Goal: Register for event/course

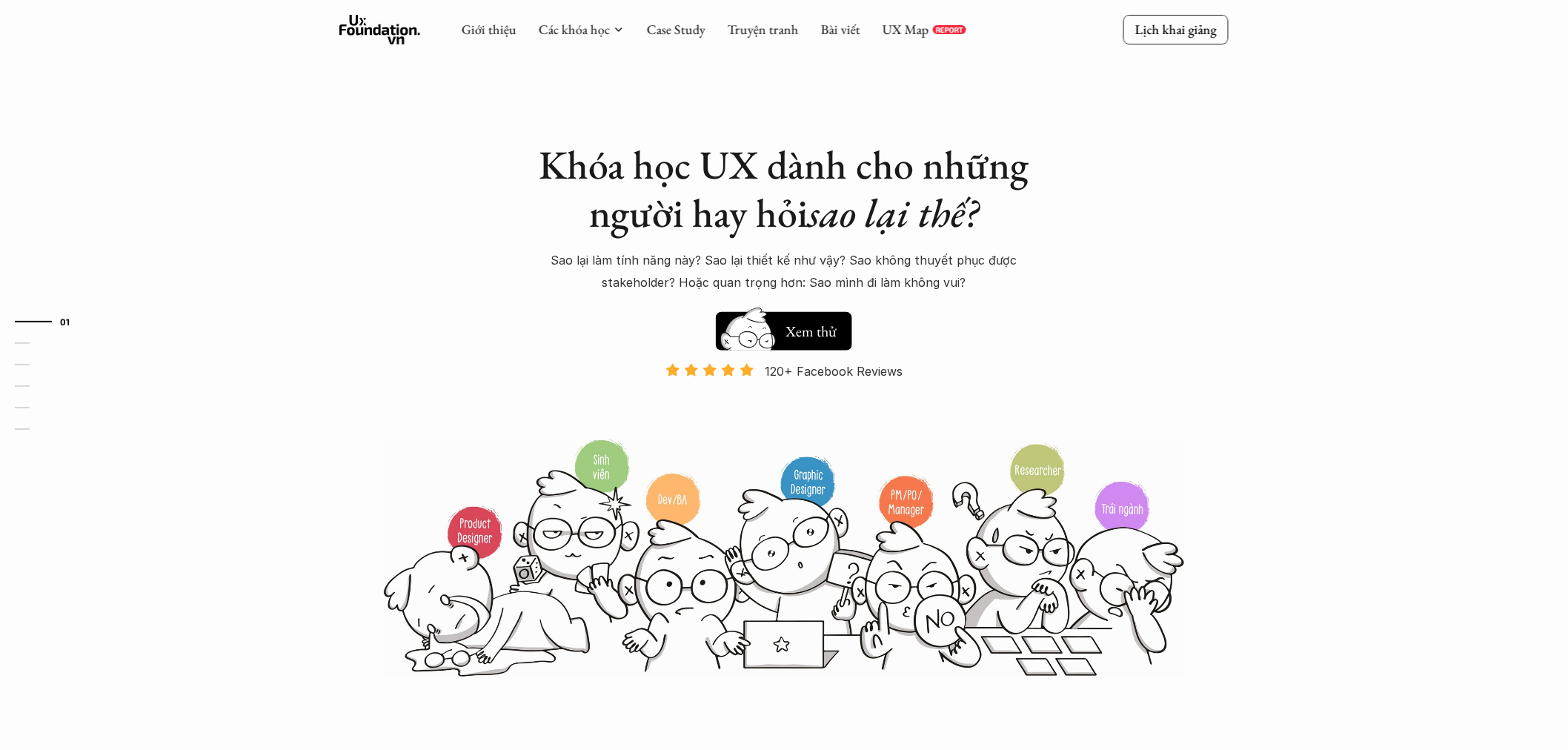
click at [1153, 24] on p "Lịch khai giảng" at bounding box center [1176, 29] width 81 height 17
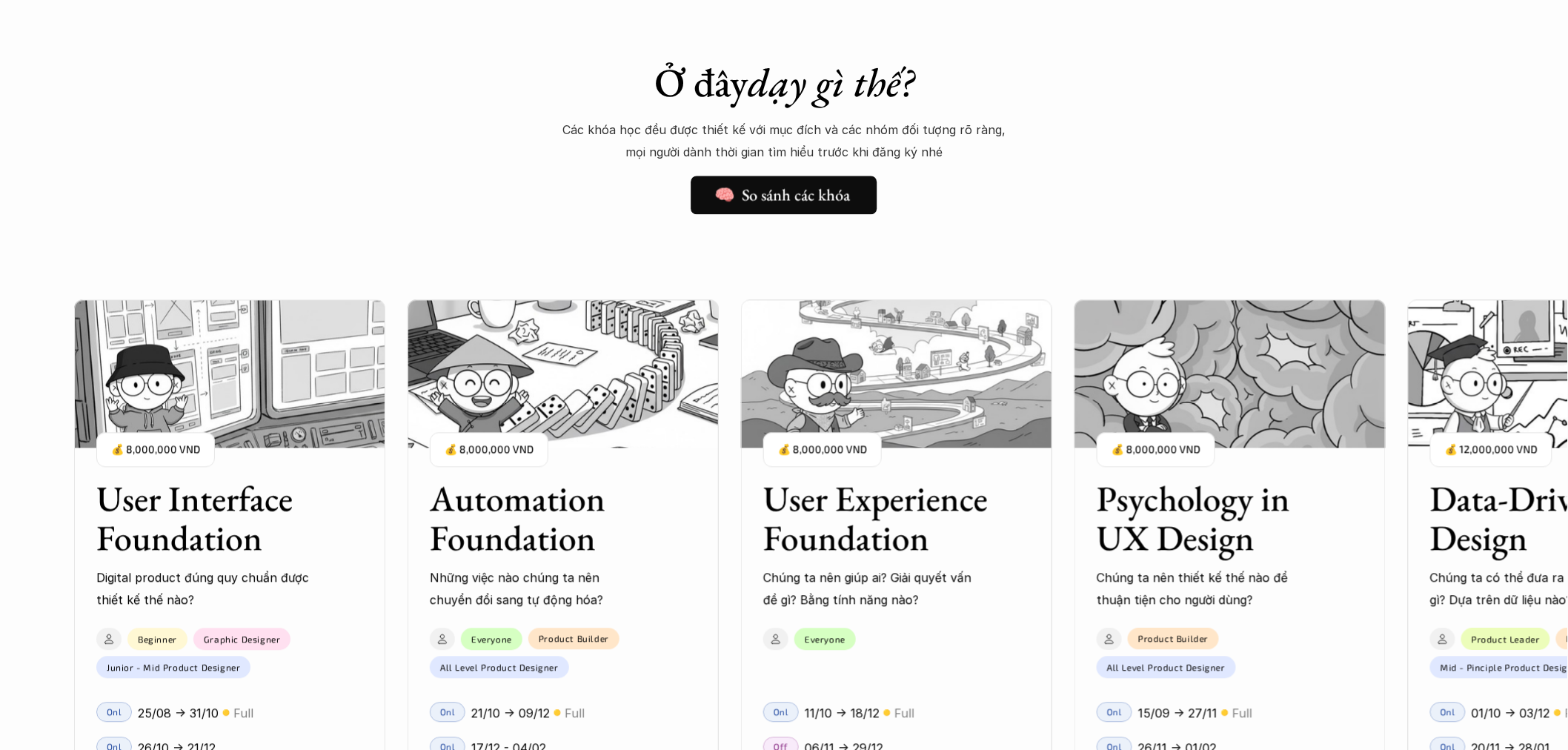
scroll to position [1397, 0]
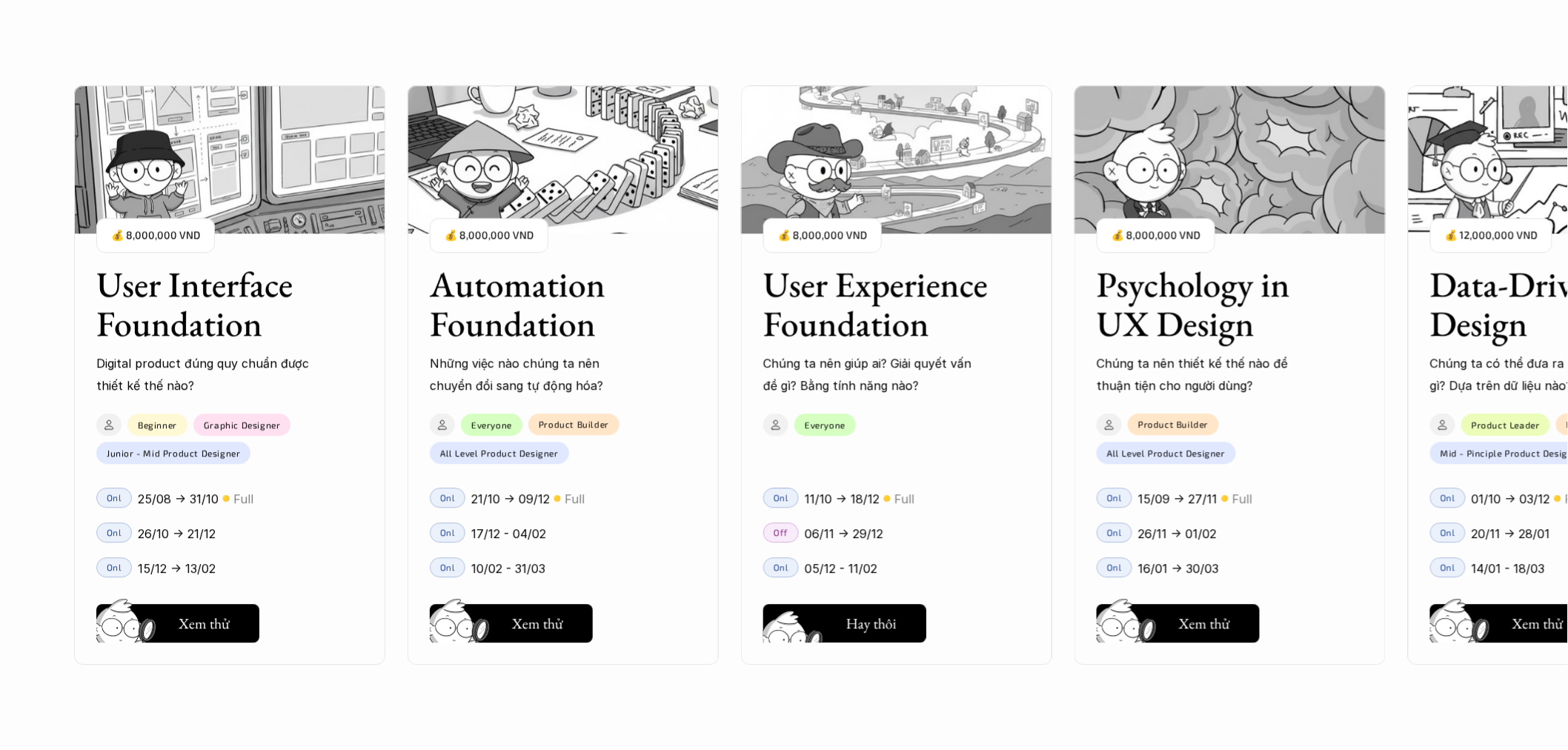
click at [861, 630] on h5 "Xem thử" at bounding box center [871, 627] width 51 height 21
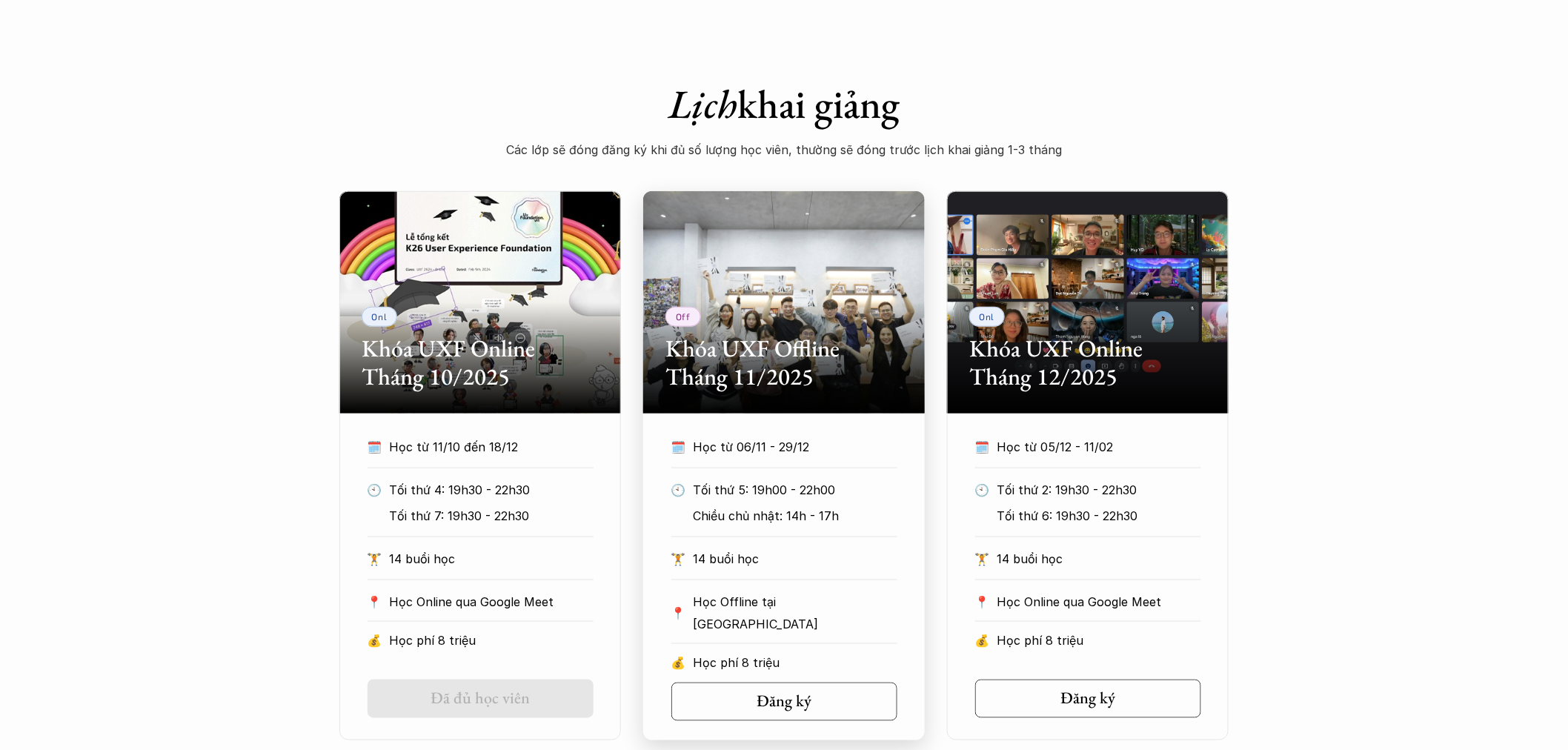
scroll to position [823, 0]
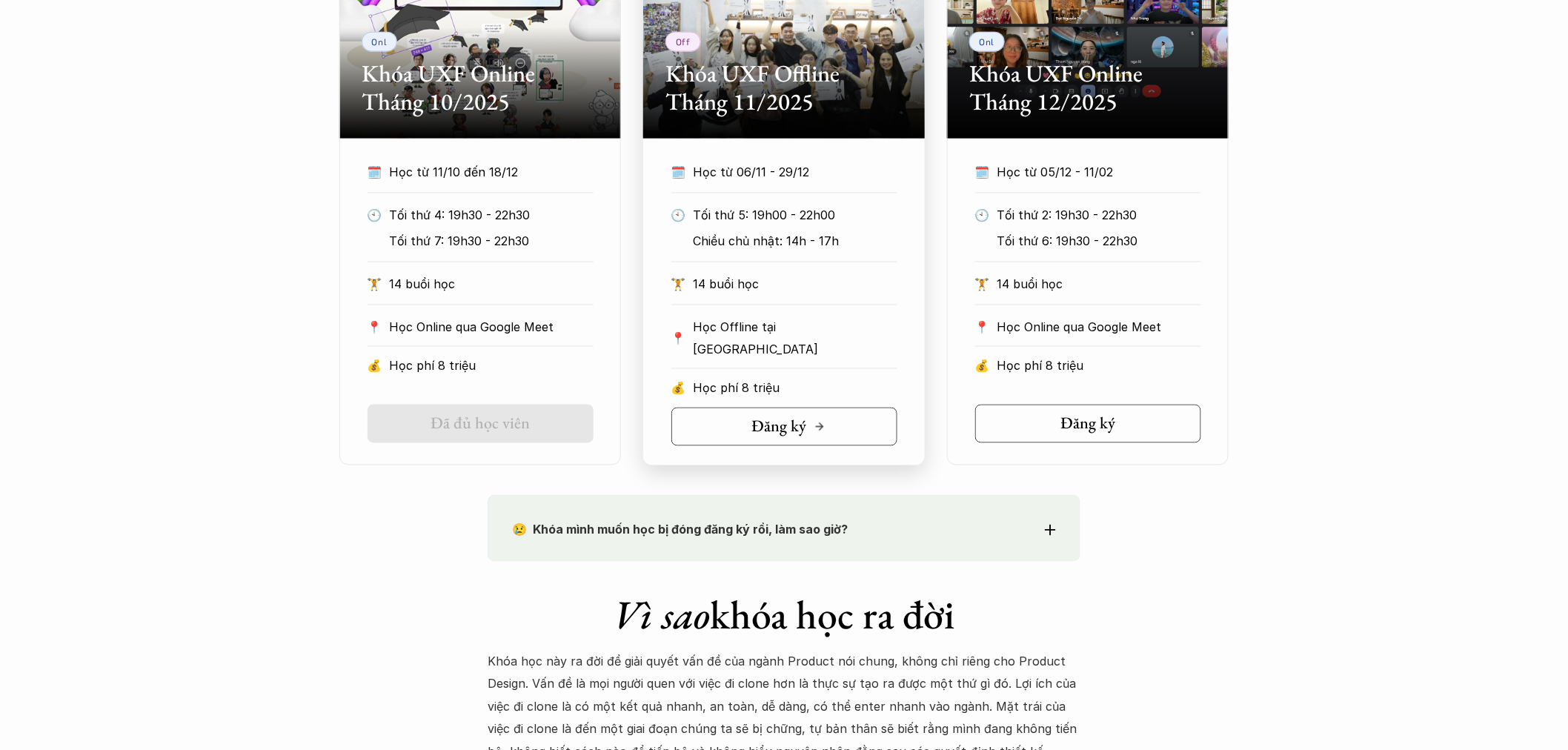
click at [857, 431] on link "Đăng ký" at bounding box center [784, 426] width 226 height 38
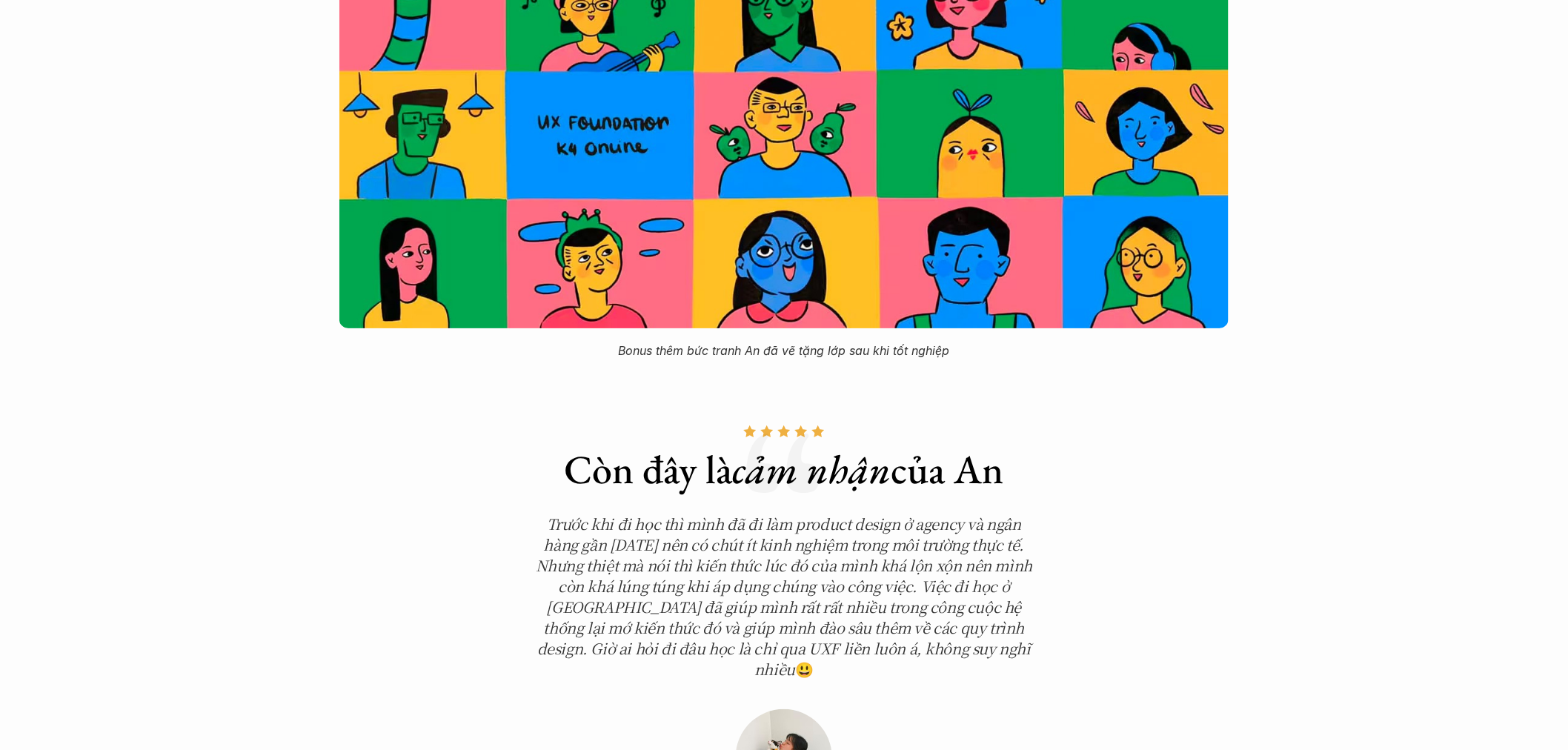
scroll to position [4389, 0]
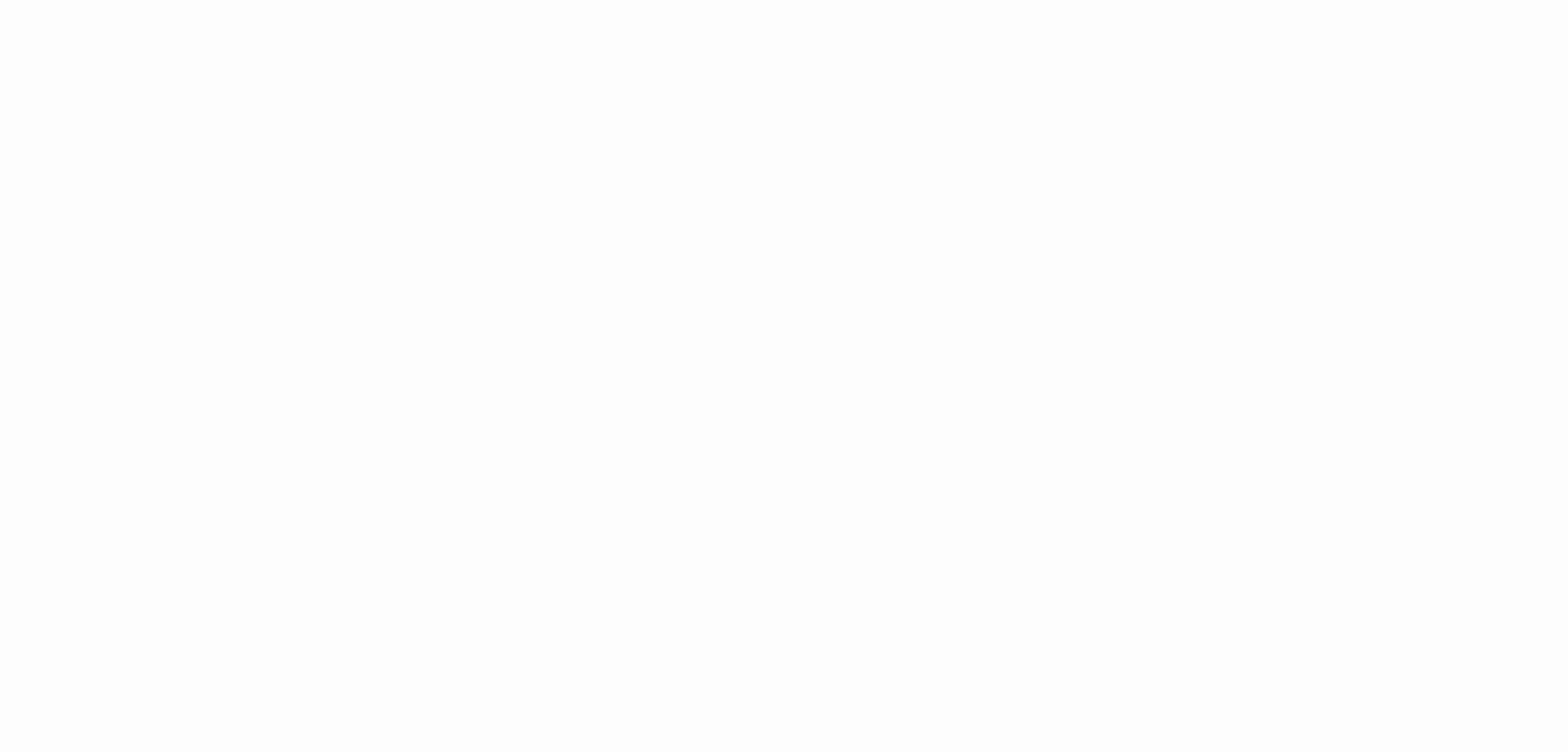
scroll to position [823, 0]
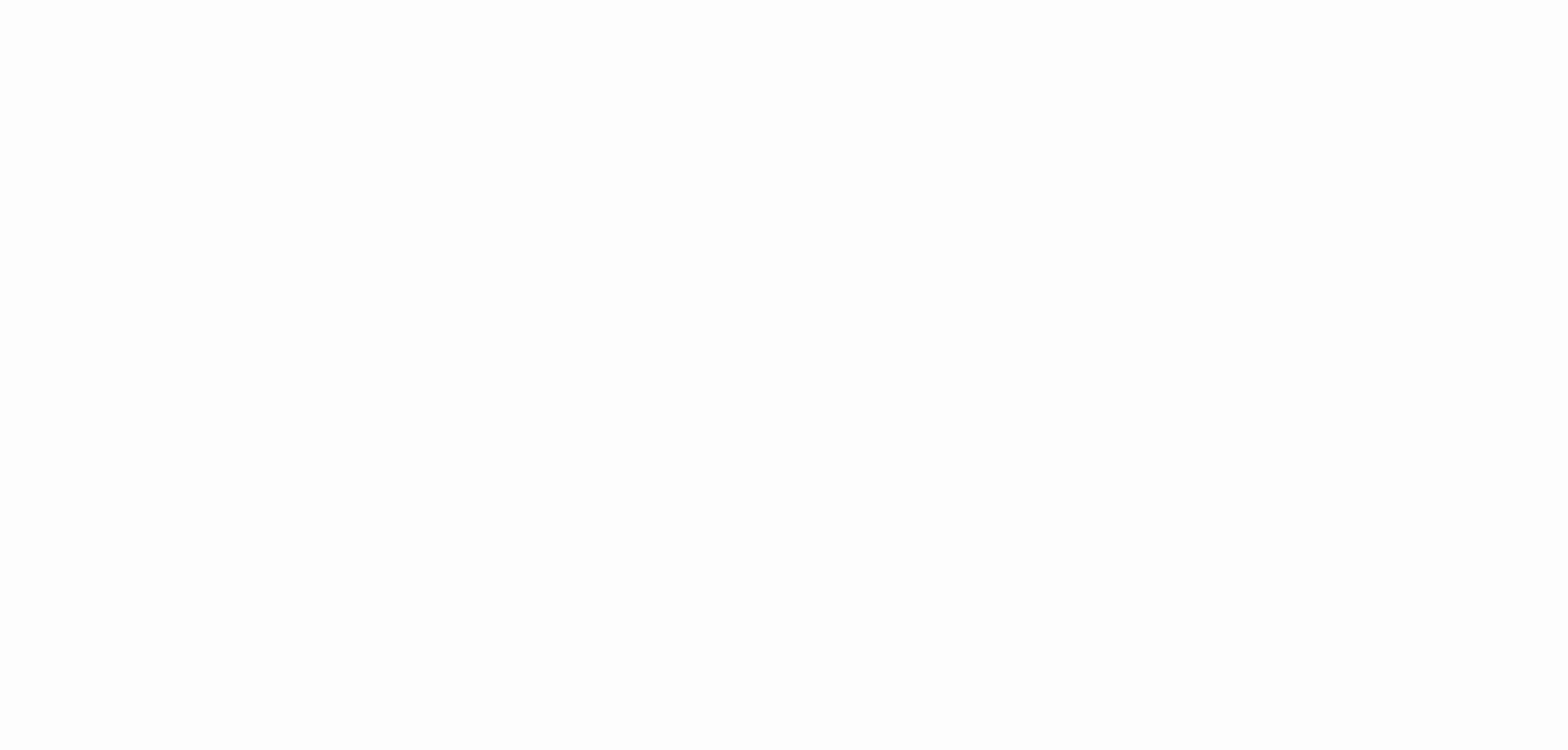
scroll to position [2194, 0]
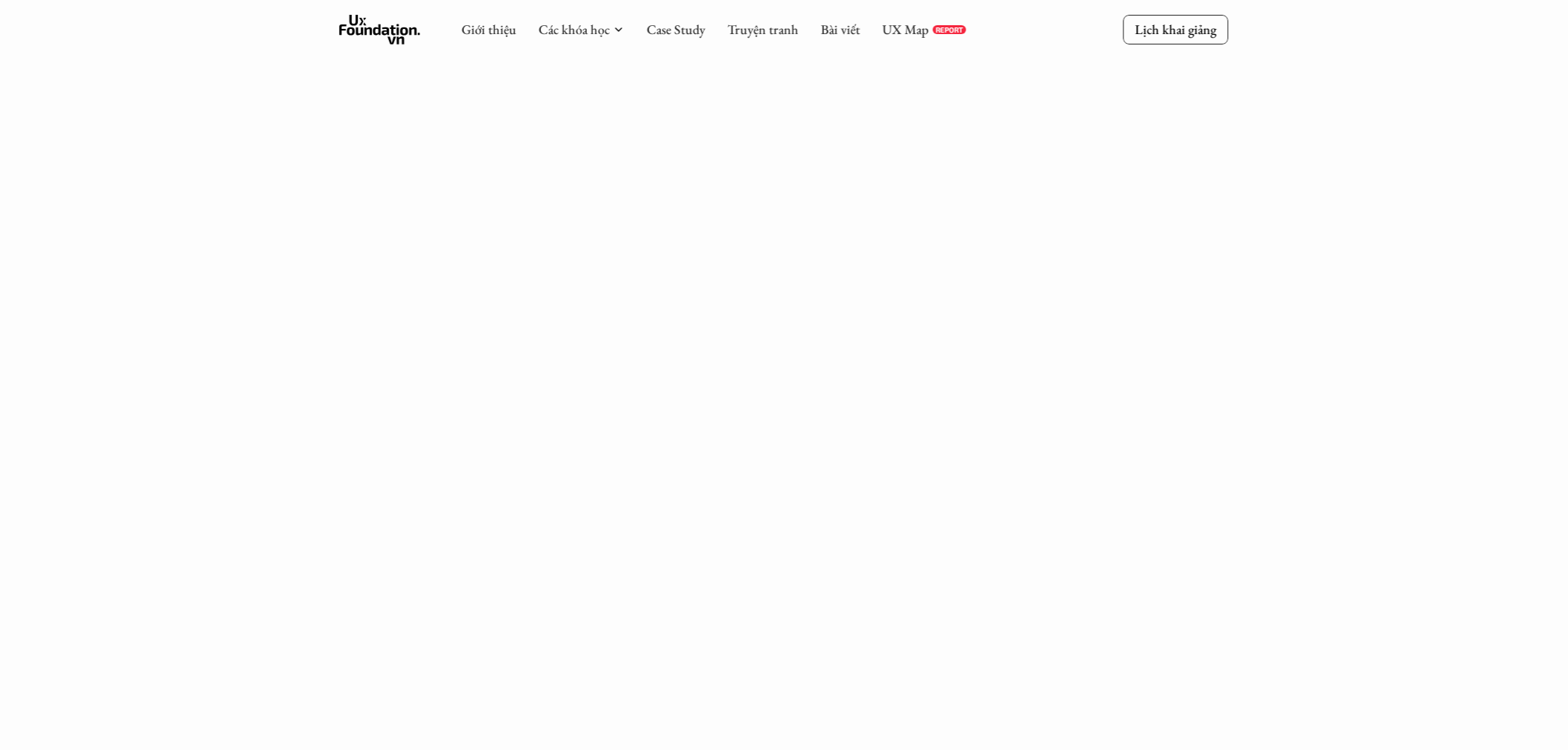
scroll to position [562, 0]
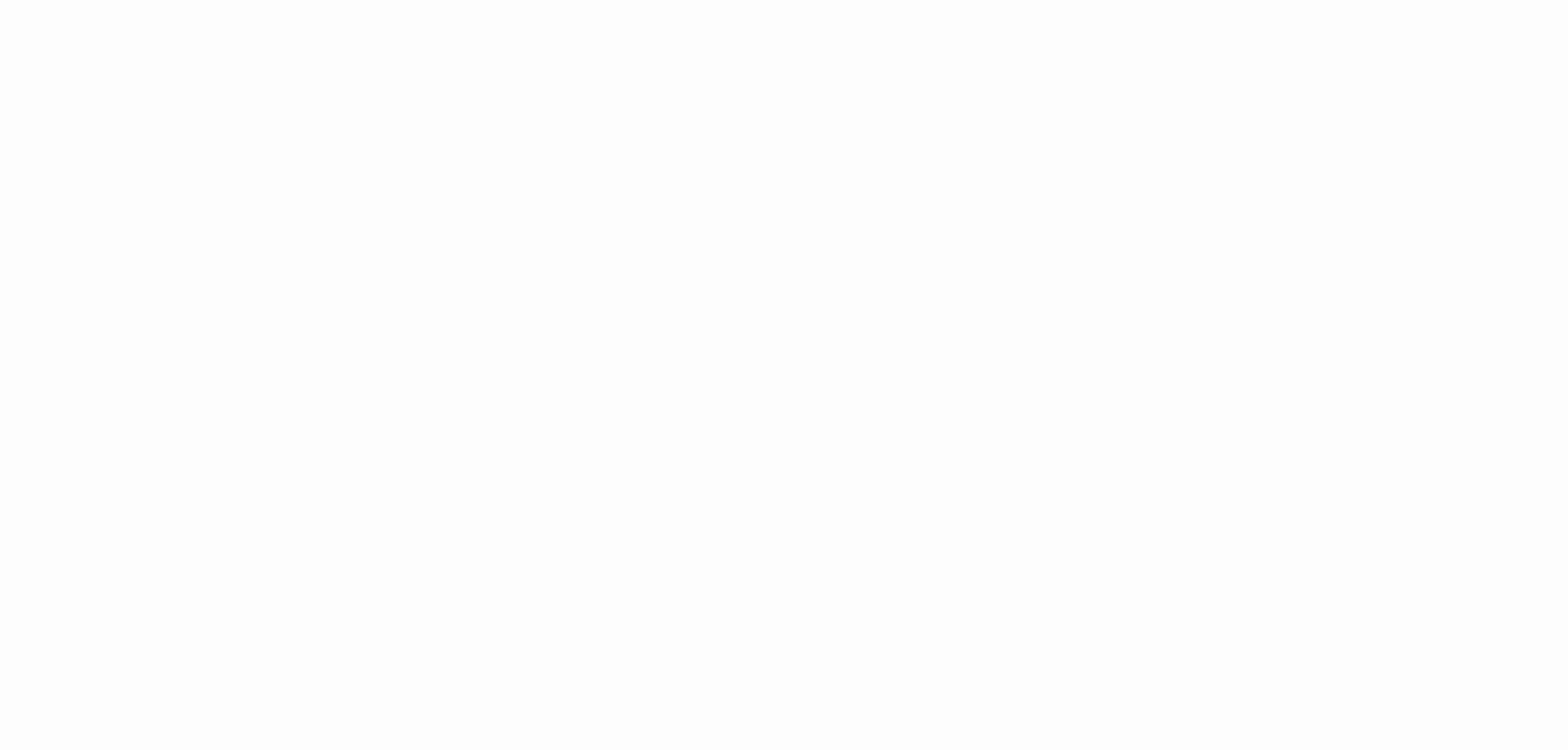
scroll to position [837, 0]
